Goal: Task Accomplishment & Management: Complete application form

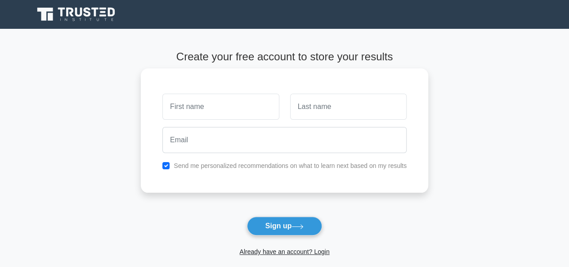
click at [185, 110] on input "text" at bounding box center [220, 107] width 116 height 26
type input "Alina"
click at [351, 107] on input "text" at bounding box center [348, 107] width 116 height 26
type input "Ghaffar"
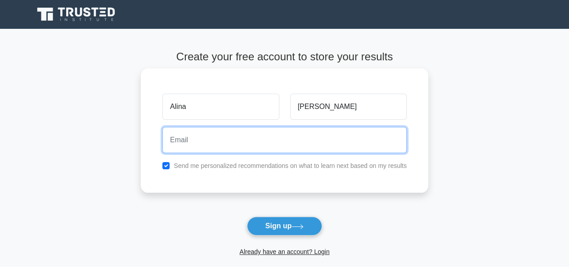
click at [219, 139] on input "email" at bounding box center [284, 140] width 244 height 26
type input "2021.bs.eng.2@gmail.com"
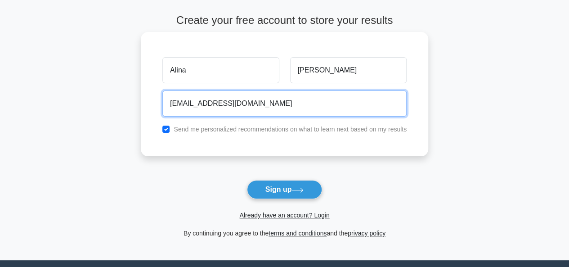
scroll to position [37, 0]
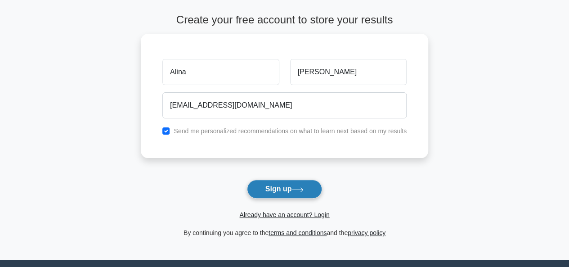
click at [283, 183] on button "Sign up" at bounding box center [285, 188] width 76 height 19
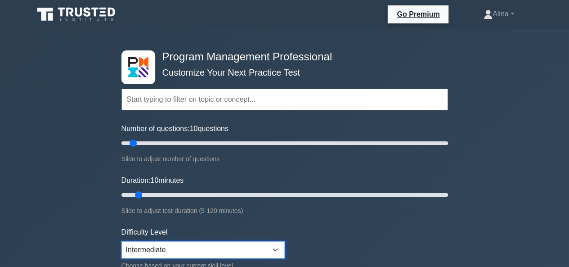
click at [271, 248] on select "Beginner Intermediate Expert" at bounding box center [202, 249] width 163 height 17
click at [121, 241] on select "Beginner Intermediate Expert" at bounding box center [202, 249] width 163 height 17
